Goal: Task Accomplishment & Management: Complete application form

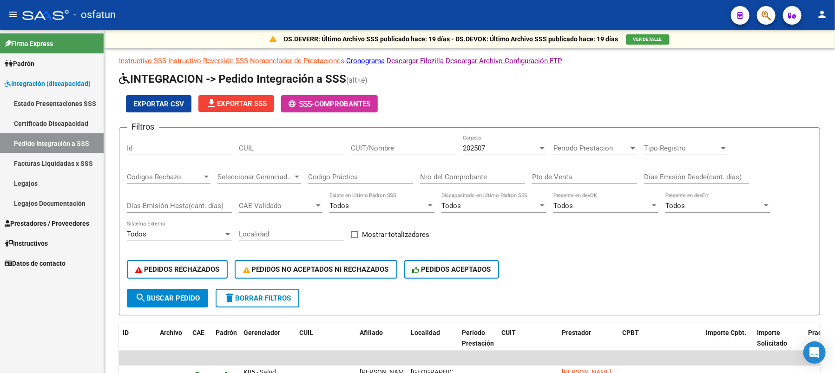
click at [42, 223] on span "Prestadores / Proveedores" at bounding box center [47, 223] width 85 height 10
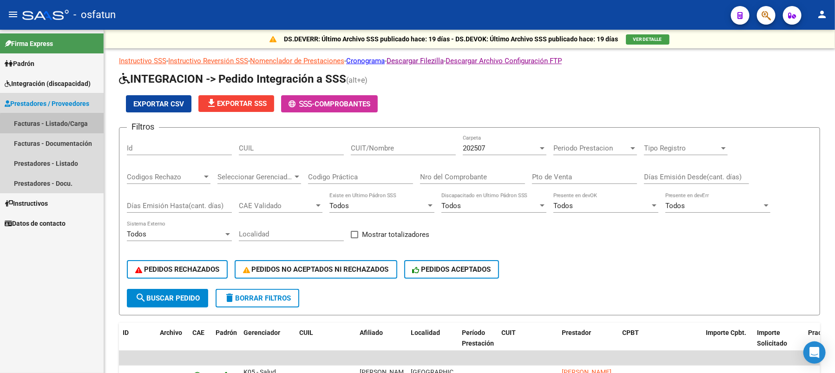
click at [54, 124] on link "Facturas - Listado/Carga" at bounding box center [52, 123] width 104 height 20
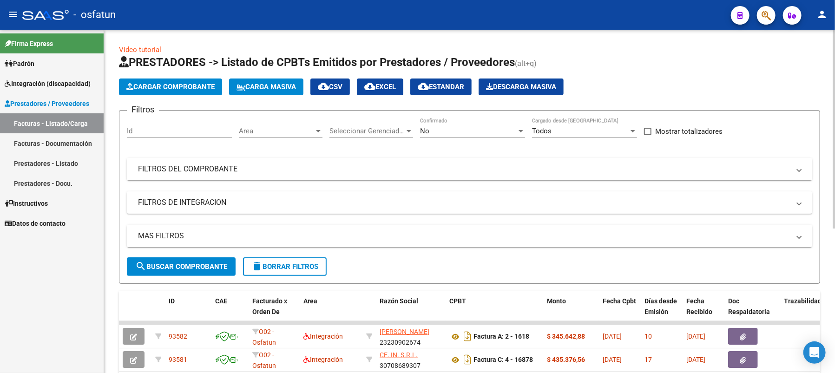
click at [191, 168] on mat-panel-title "FILTROS DEL COMPROBANTE" at bounding box center [464, 169] width 652 height 10
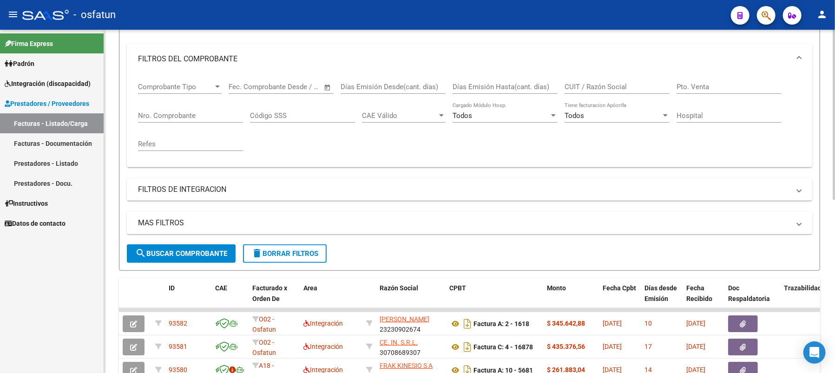
scroll to position [124, 0]
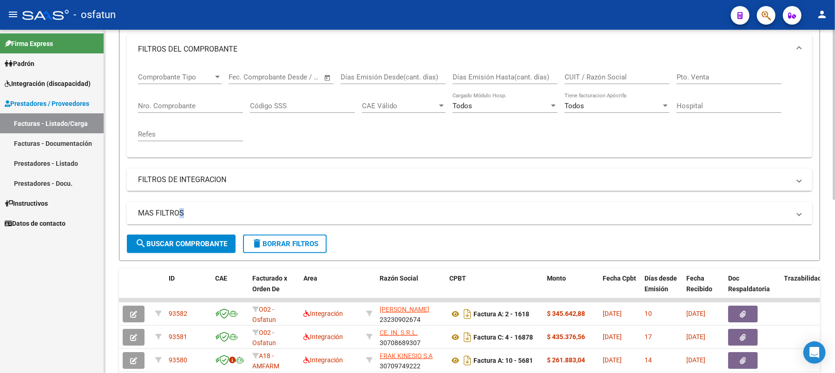
click at [176, 213] on mat-panel-title "MAS FILTROS" at bounding box center [464, 213] width 652 height 10
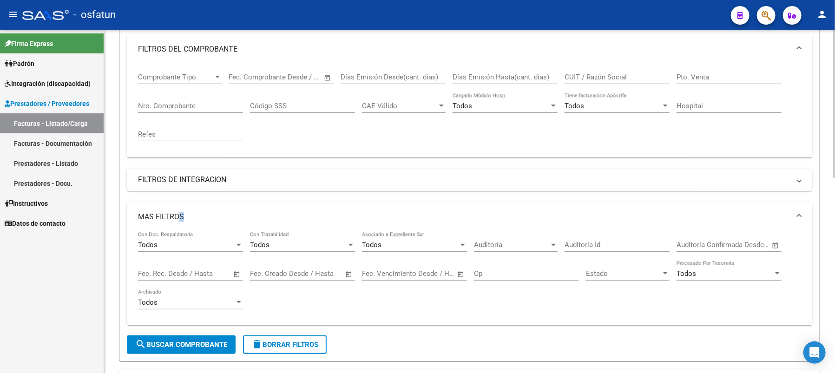
click at [182, 181] on mat-panel-title "FILTROS DE INTEGRACION" at bounding box center [464, 180] width 652 height 10
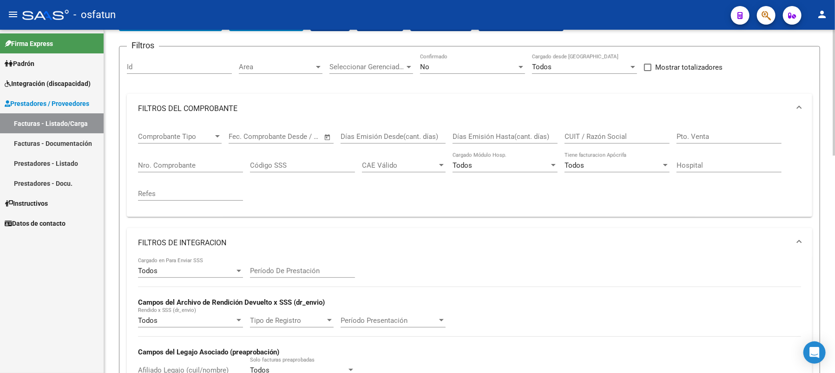
scroll to position [0, 0]
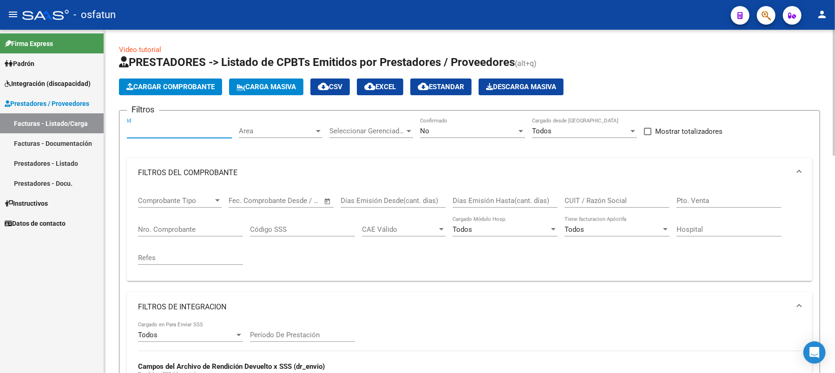
click at [216, 133] on input "Id" at bounding box center [179, 131] width 105 height 8
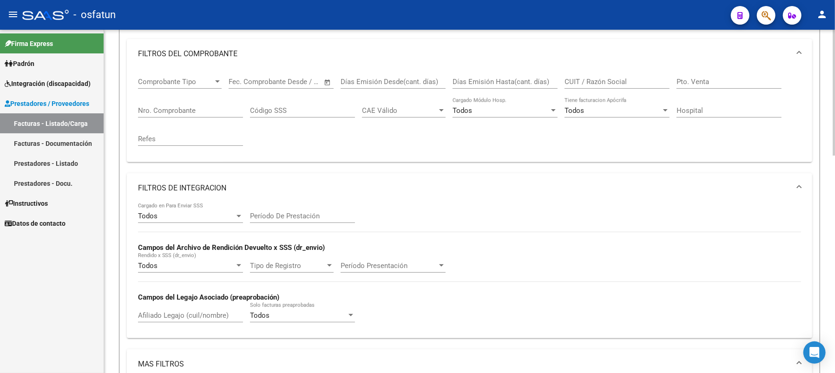
scroll to position [62, 0]
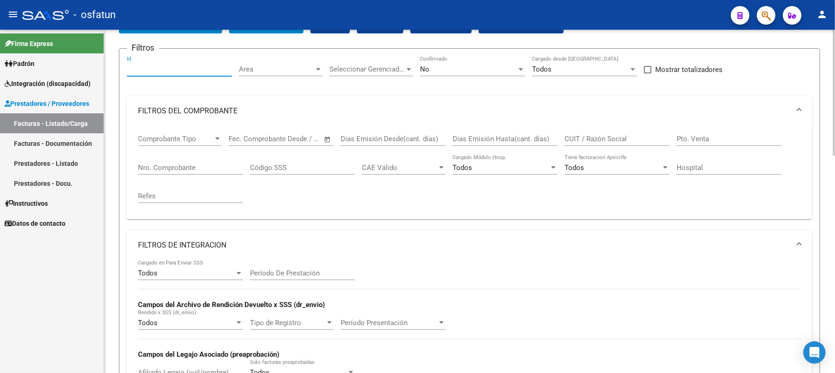
click at [169, 108] on mat-panel-title "FILTROS DEL COMPROBANTE" at bounding box center [464, 111] width 652 height 10
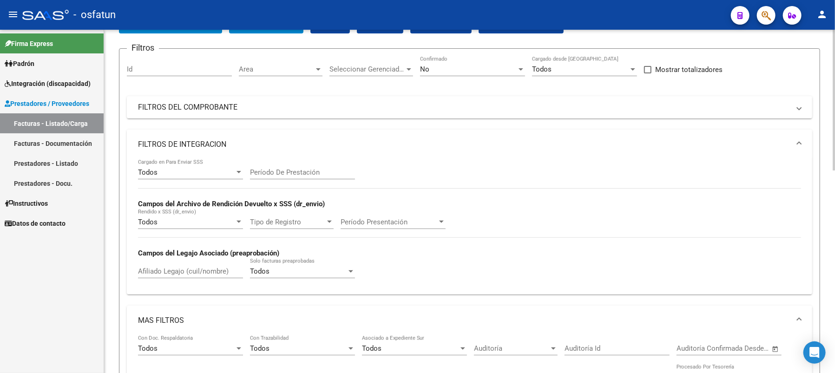
click at [172, 141] on mat-panel-title "FILTROS DE INTEGRACION" at bounding box center [464, 144] width 652 height 10
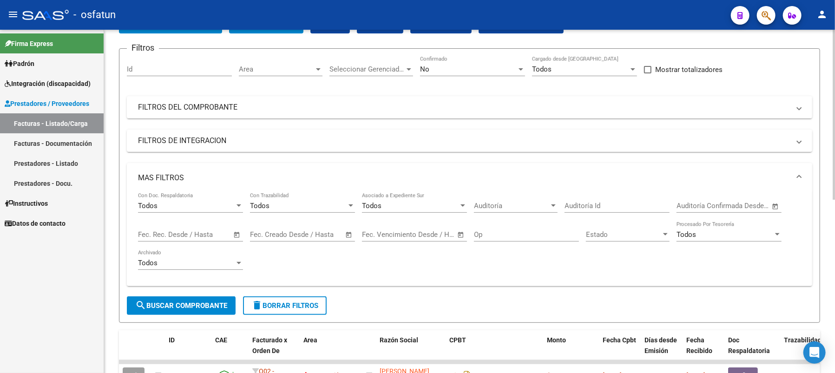
click at [168, 174] on mat-panel-title "MAS FILTROS" at bounding box center [464, 178] width 652 height 10
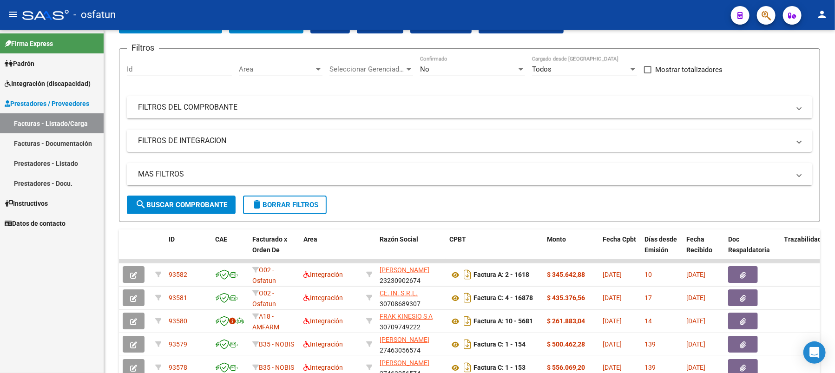
click at [55, 161] on link "Prestadores - Listado" at bounding box center [52, 163] width 104 height 20
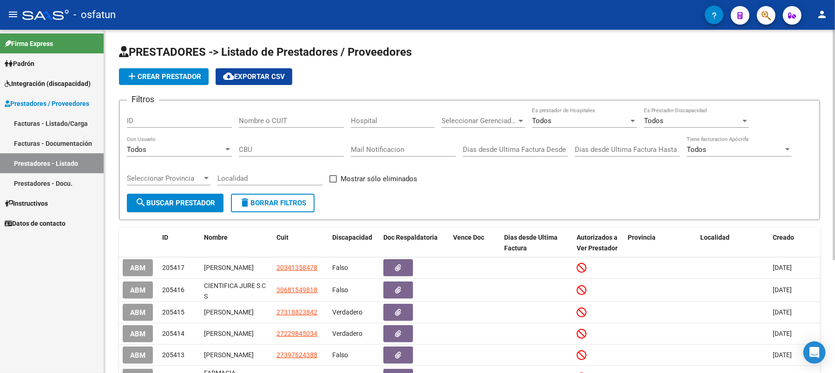
click at [279, 114] on div "Nombre o CUIT" at bounding box center [291, 118] width 105 height 20
click at [240, 118] on input "cxanteros nata" at bounding box center [291, 121] width 105 height 8
click at [157, 200] on span "search Buscar Prestador" at bounding box center [175, 203] width 80 height 8
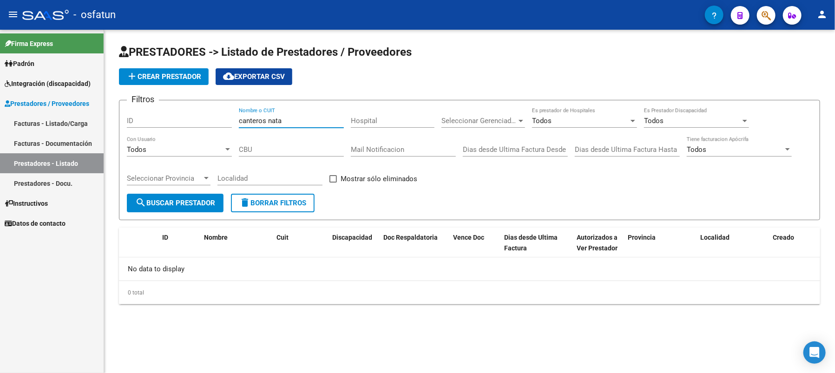
click at [292, 118] on input "canteros nata" at bounding box center [291, 121] width 105 height 8
type input "[PERSON_NAME]"
click at [42, 79] on span "Integración (discapacidad)" at bounding box center [48, 84] width 86 height 10
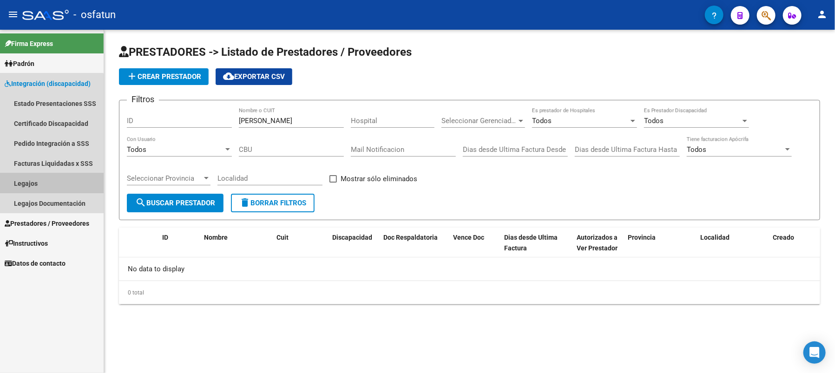
click at [35, 183] on link "Legajos" at bounding box center [52, 183] width 104 height 20
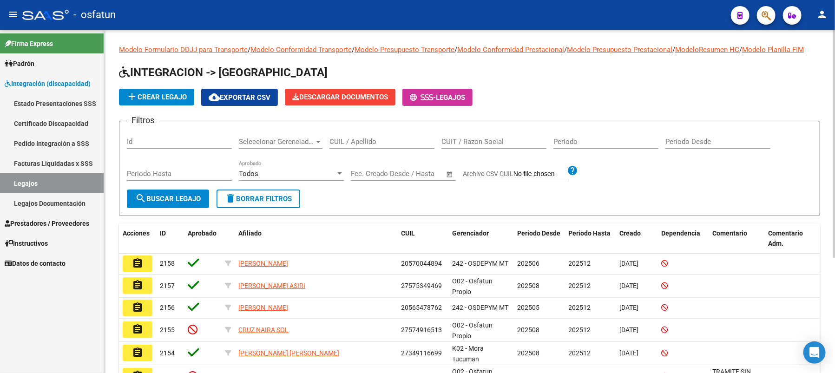
click at [347, 146] on input "CUIL / Apellido" at bounding box center [381, 141] width 105 height 8
type input "pozas [PERSON_NAME]"
click at [167, 203] on span "search Buscar Legajo" at bounding box center [167, 199] width 65 height 8
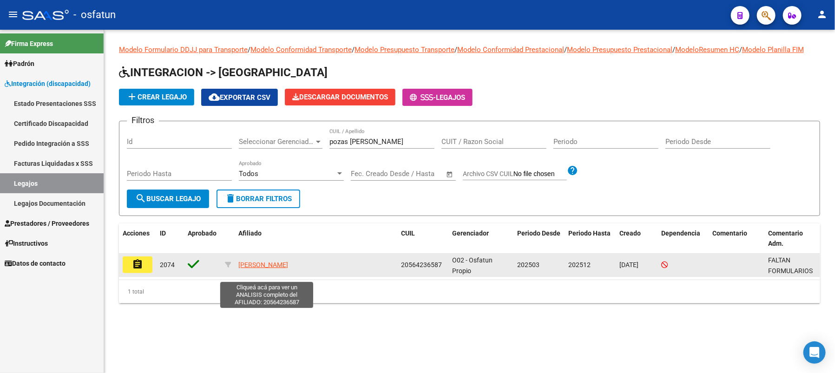
click at [262, 268] on span "[PERSON_NAME]" at bounding box center [263, 264] width 50 height 7
click at [140, 270] on mat-icon "assignment" at bounding box center [137, 264] width 11 height 11
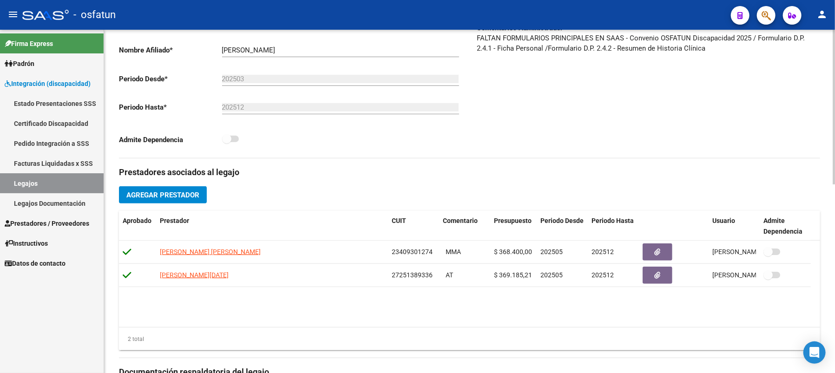
scroll to position [248, 0]
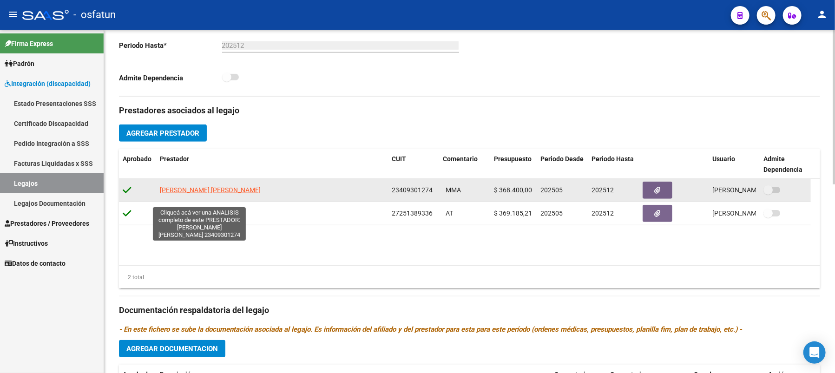
click at [207, 194] on span "[PERSON_NAME] [PERSON_NAME]" at bounding box center [210, 189] width 101 height 7
type textarea "23409301274"
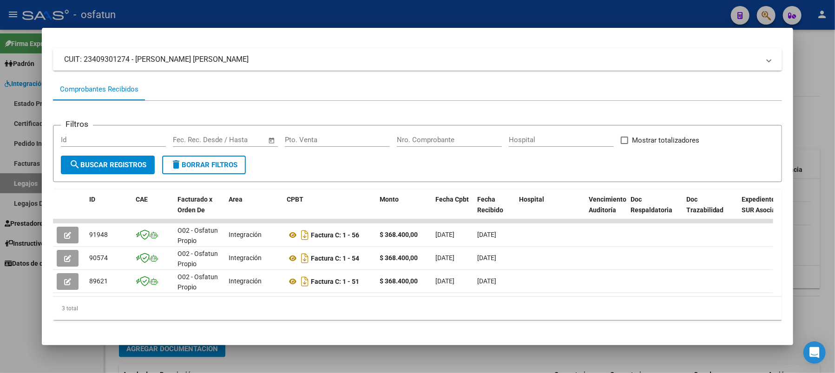
scroll to position [65, 0]
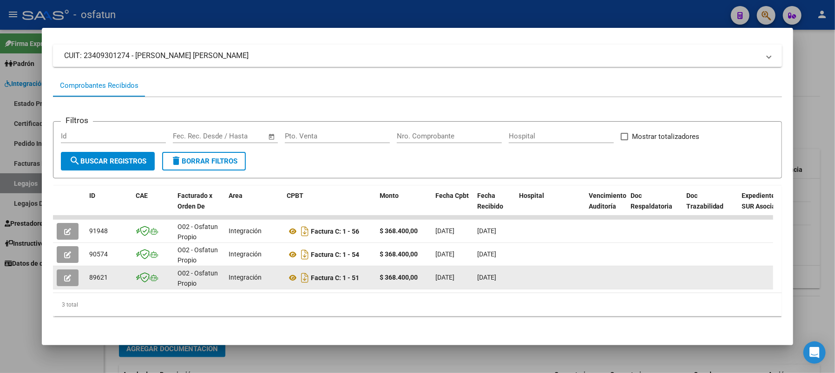
click at [69, 275] on icon "button" at bounding box center [67, 278] width 7 height 7
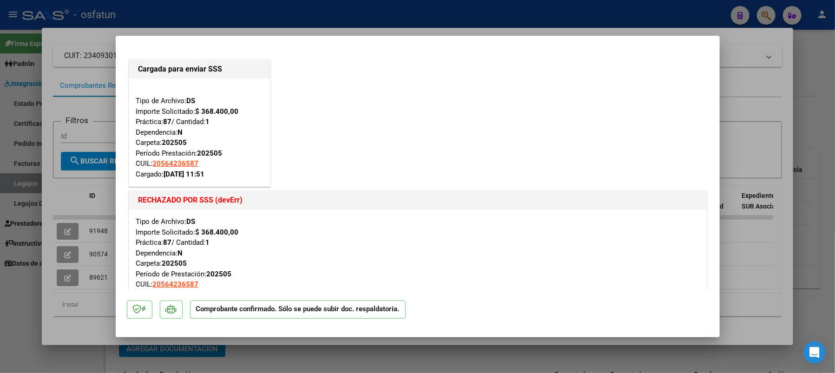
type input "$ 0,00"
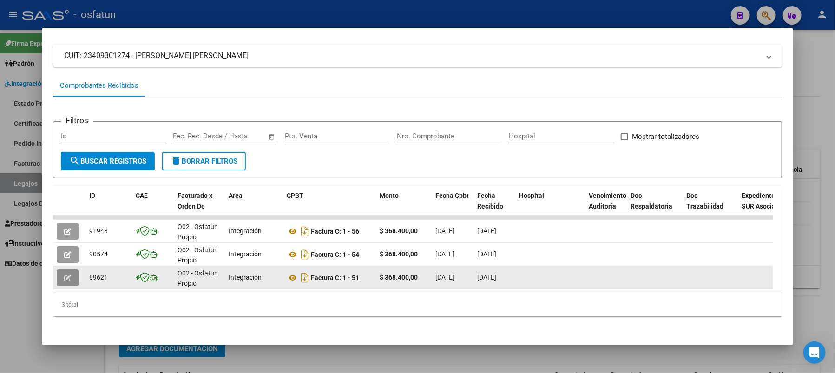
click at [65, 275] on icon "button" at bounding box center [67, 278] width 7 height 7
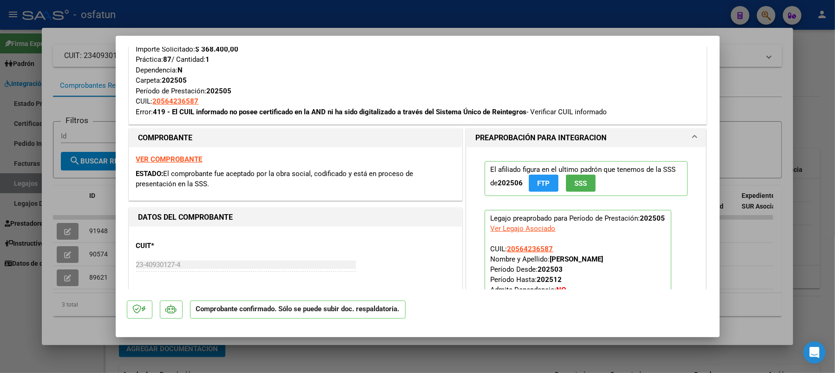
scroll to position [186, 0]
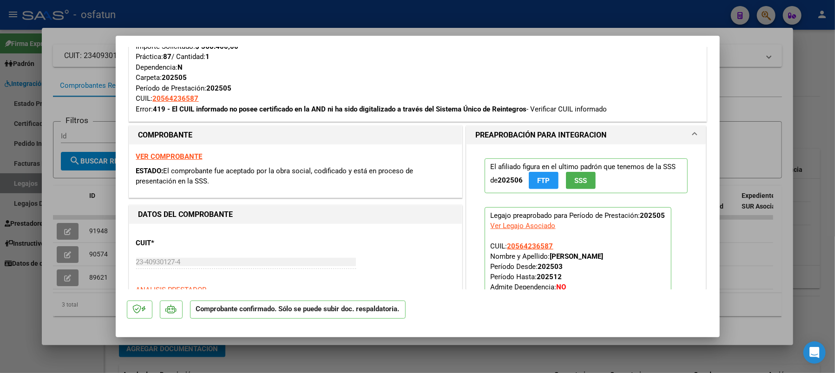
type input "$ 0,00"
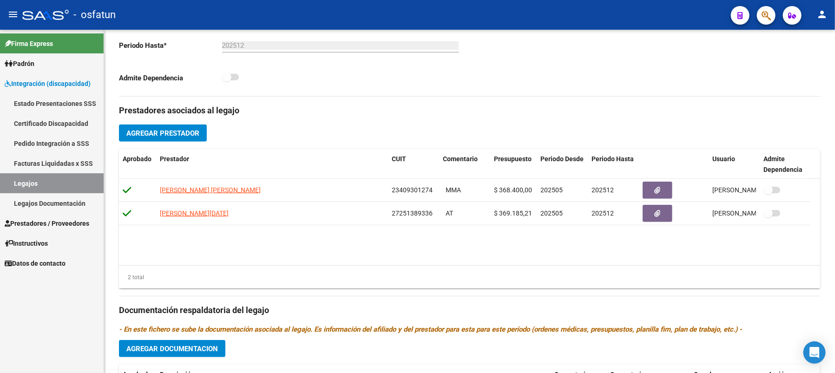
click at [32, 184] on link "Legajos" at bounding box center [52, 183] width 104 height 20
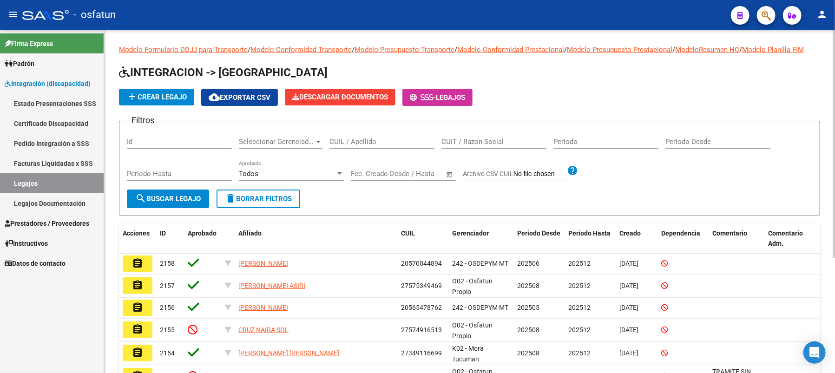
click at [174, 146] on input "Id" at bounding box center [179, 141] width 105 height 8
type input "931"
click at [181, 203] on span "search Buscar Legajo" at bounding box center [167, 199] width 65 height 8
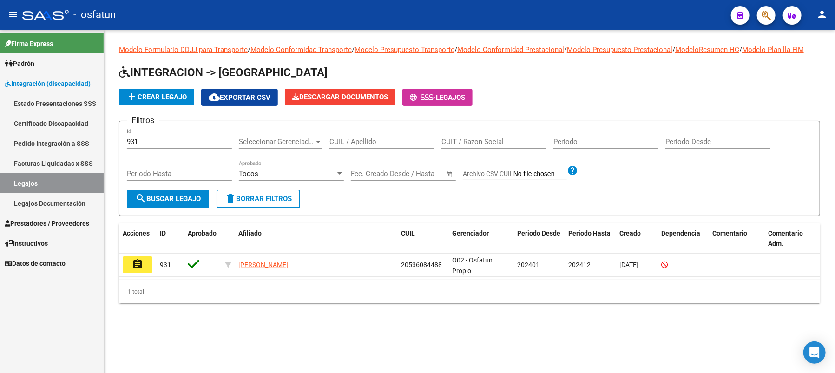
click at [135, 270] on mat-icon "assignment" at bounding box center [137, 264] width 11 height 11
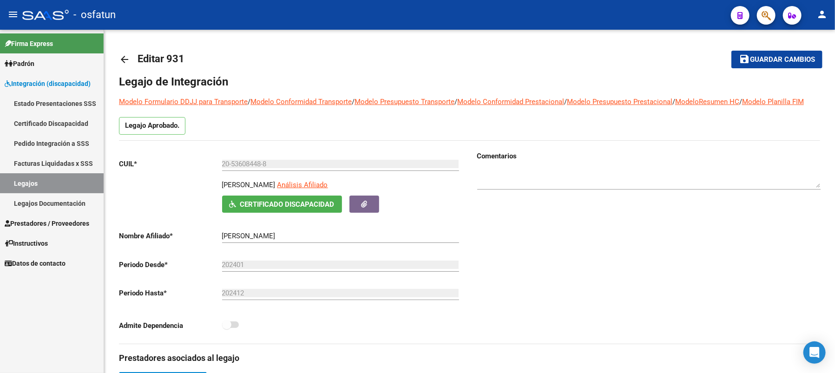
type input "[PERSON_NAME]"
click at [119, 60] on mat-icon "arrow_back" at bounding box center [124, 59] width 11 height 11
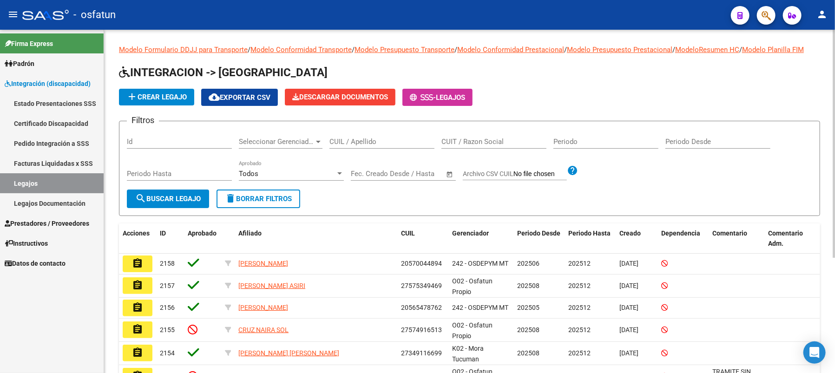
click at [166, 146] on div "Id" at bounding box center [179, 139] width 105 height 20
click at [386, 146] on input "CUIL / Apellido" at bounding box center [381, 141] width 105 height 8
type input "[PERSON_NAME]"
click at [155, 203] on span "search Buscar Legajo" at bounding box center [167, 199] width 65 height 8
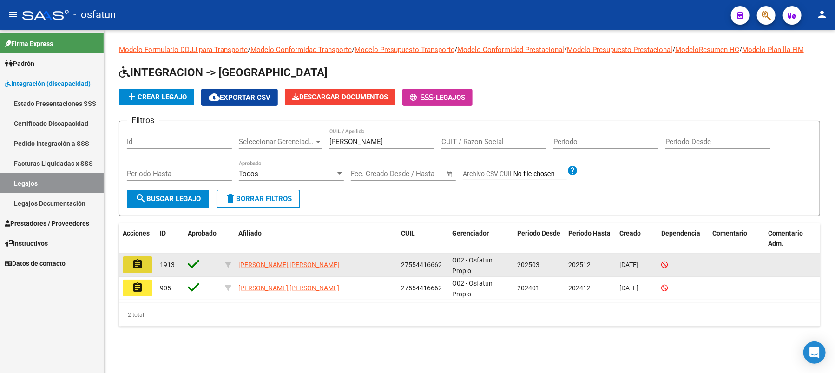
click at [133, 270] on mat-icon "assignment" at bounding box center [137, 264] width 11 height 11
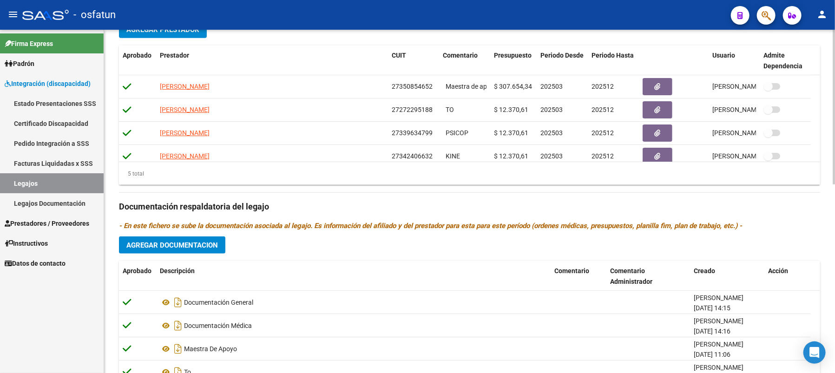
scroll to position [372, 0]
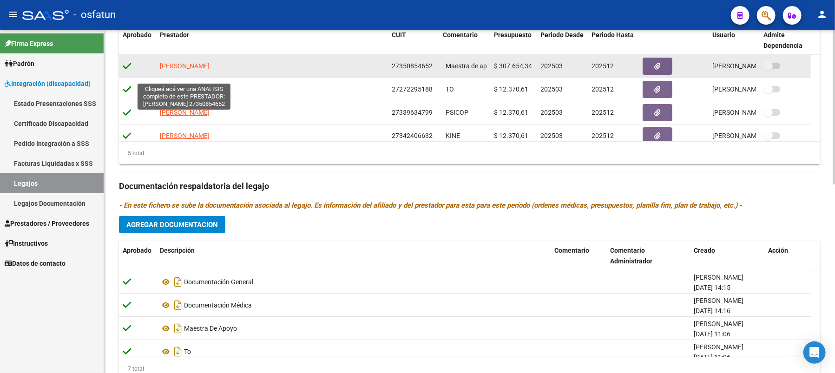
click at [179, 70] on span "[PERSON_NAME]" at bounding box center [185, 65] width 50 height 7
type textarea "27350854652"
click at [189, 69] on datatable-body-cell "[PERSON_NAME]" at bounding box center [272, 66] width 232 height 23
click at [188, 70] on span "[PERSON_NAME]" at bounding box center [185, 65] width 50 height 7
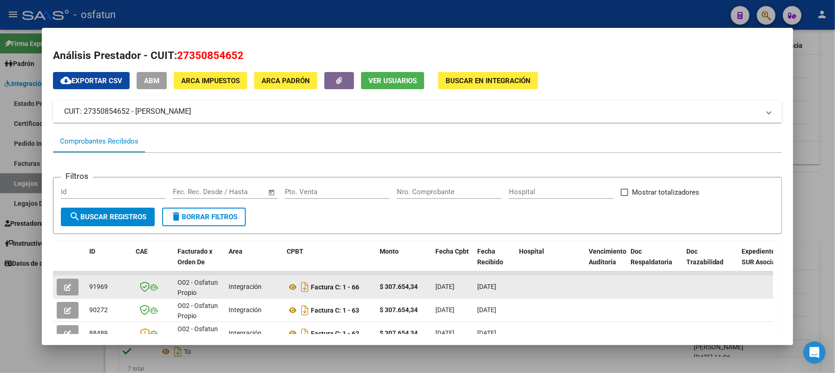
click at [61, 281] on button "button" at bounding box center [68, 287] width 22 height 17
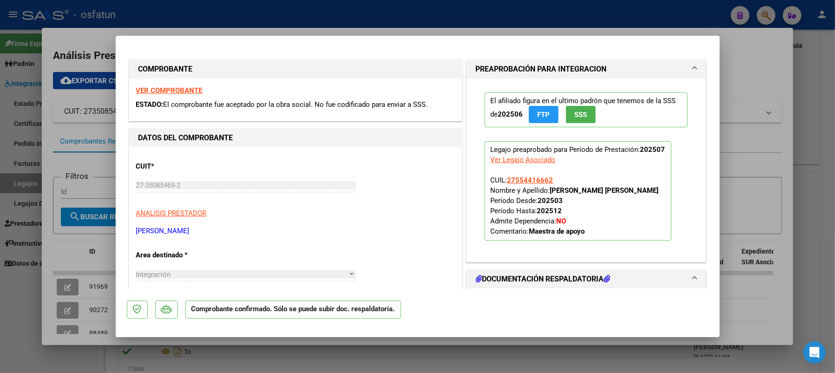
type input "$ 0,00"
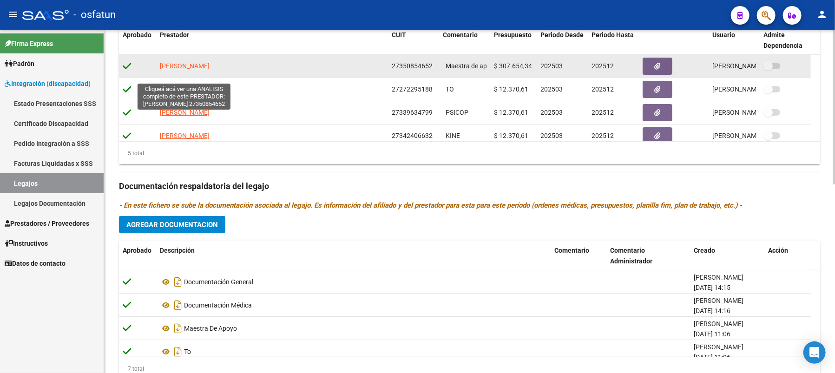
click at [178, 70] on span "[PERSON_NAME]" at bounding box center [185, 65] width 50 height 7
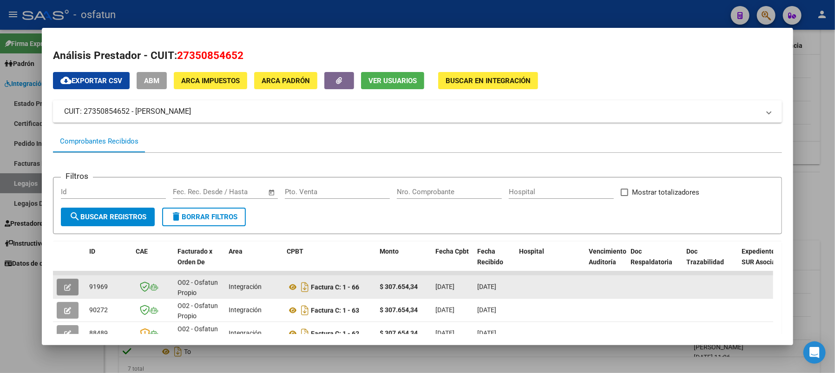
click at [67, 286] on icon "button" at bounding box center [67, 287] width 7 height 7
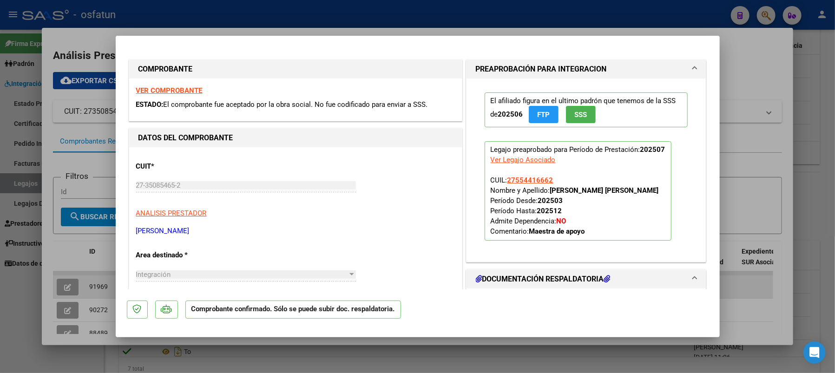
type input "$ 0,00"
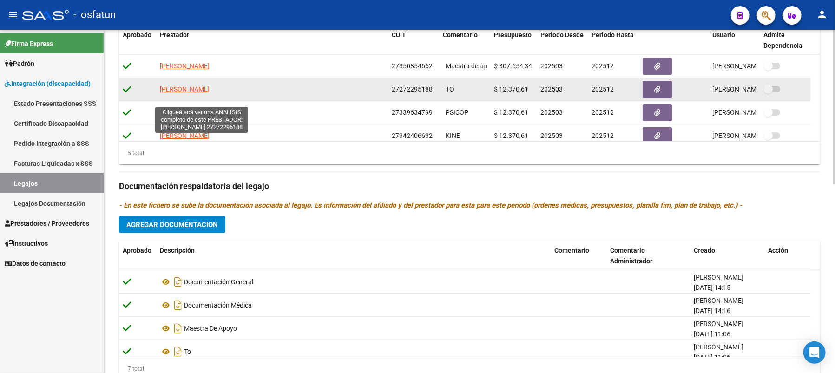
click at [187, 93] on span "[PERSON_NAME]" at bounding box center [185, 88] width 50 height 7
type textarea "27272295188"
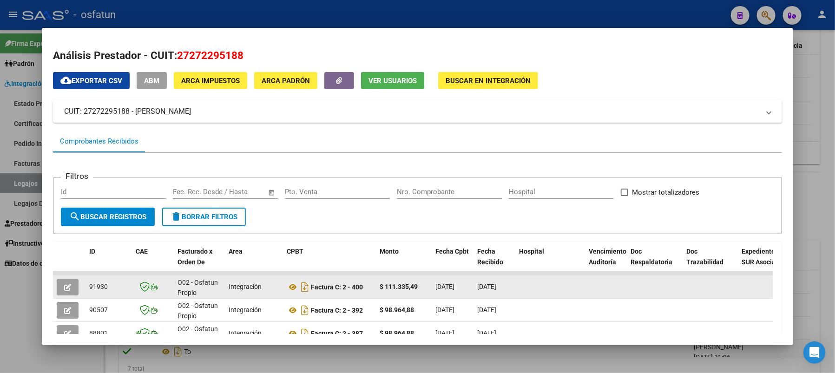
click at [69, 284] on icon "button" at bounding box center [67, 287] width 7 height 7
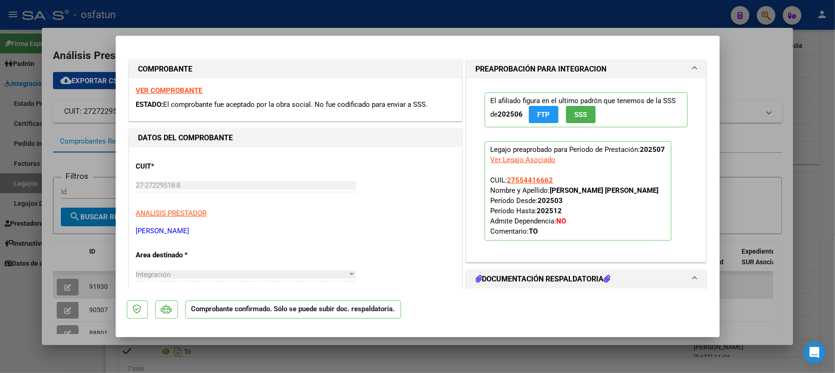
type input "$ 0,00"
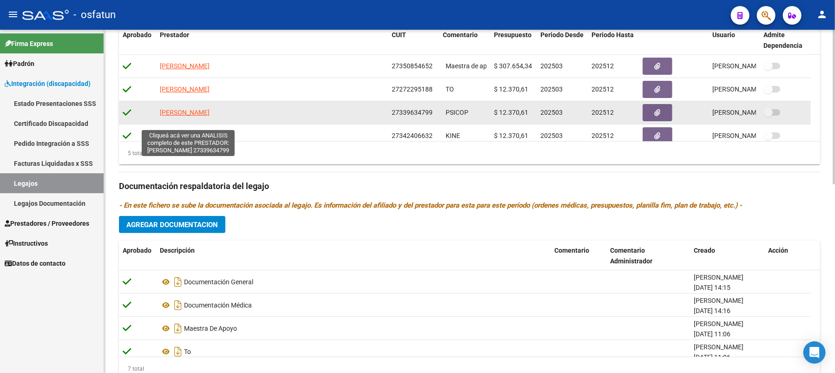
click at [190, 116] on span "[PERSON_NAME]" at bounding box center [185, 112] width 50 height 7
type textarea "27339634799"
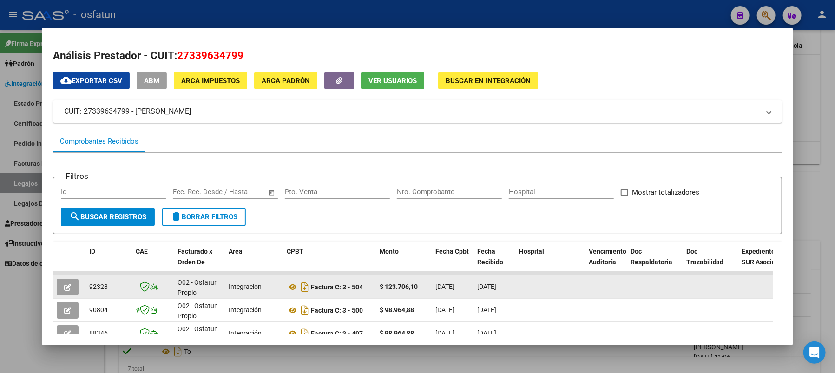
click at [70, 286] on icon "button" at bounding box center [67, 287] width 7 height 7
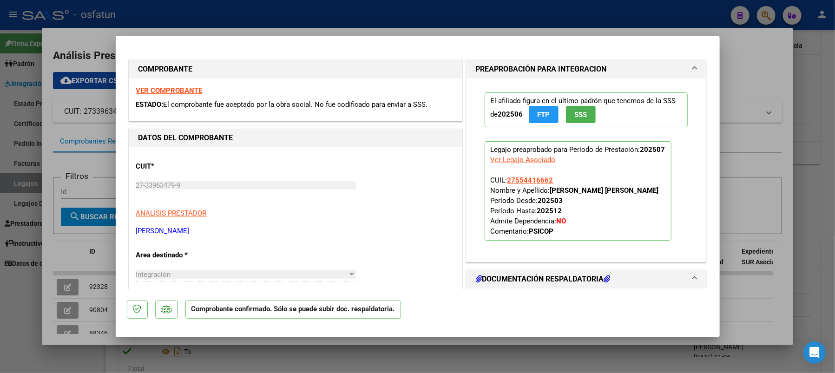
type input "$ 0,00"
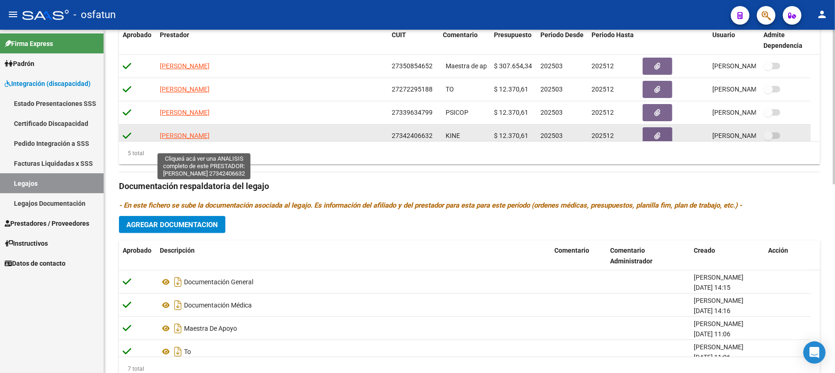
click at [195, 139] on span "[PERSON_NAME]" at bounding box center [185, 135] width 50 height 7
type textarea "27342406632"
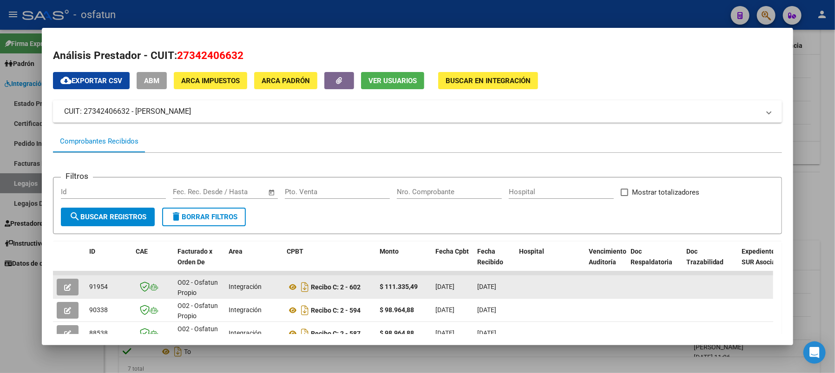
click at [67, 283] on span "button" at bounding box center [67, 287] width 7 height 8
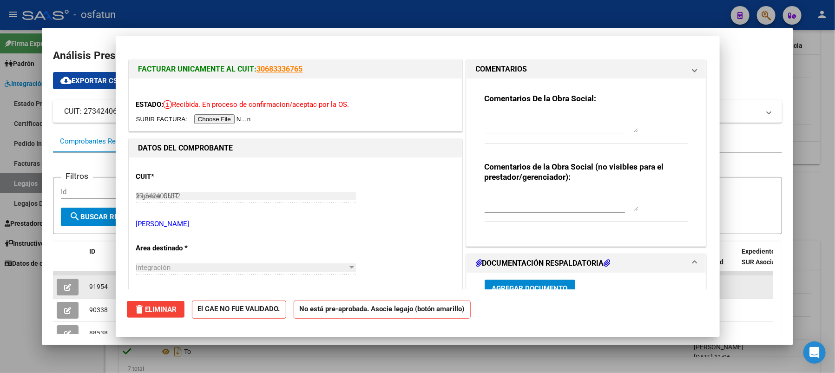
type input "$ 0,00"
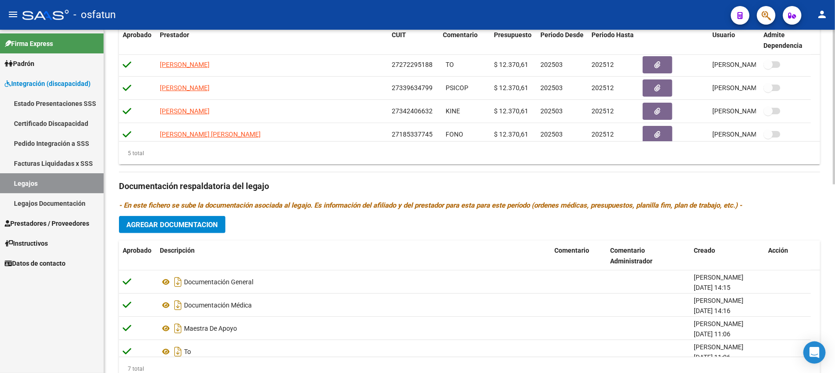
scroll to position [33, 0]
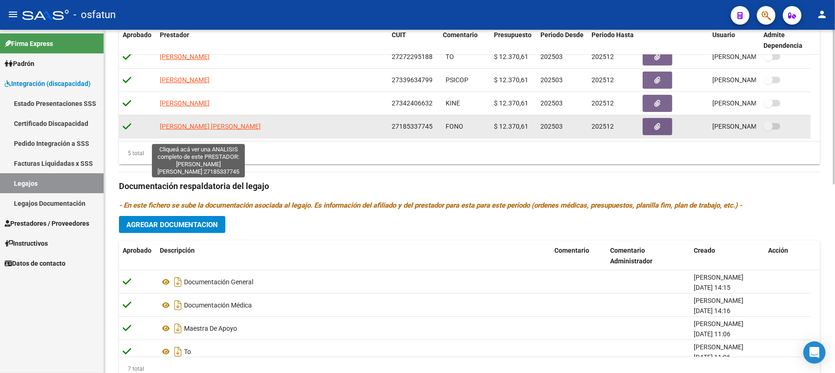
click at [176, 130] on span "[PERSON_NAME] [PERSON_NAME]" at bounding box center [210, 126] width 101 height 7
type textarea "27185337745"
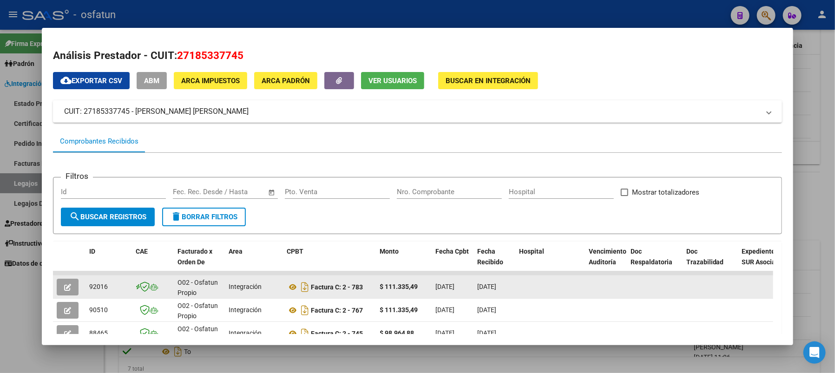
click at [66, 284] on icon "button" at bounding box center [67, 287] width 7 height 7
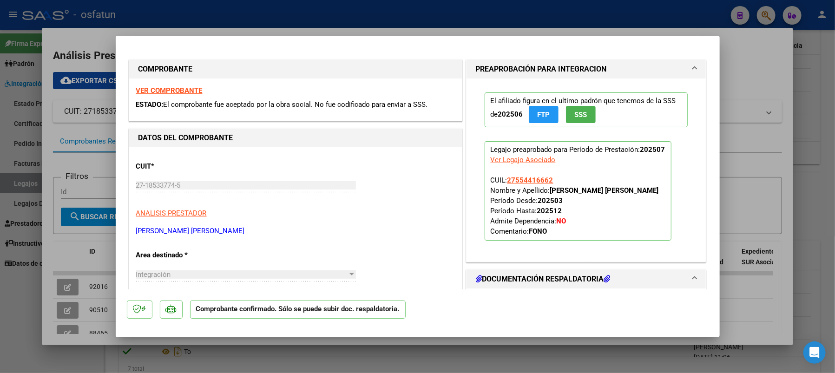
type input "$ 0,00"
